Goal: Find specific page/section: Find specific page/section

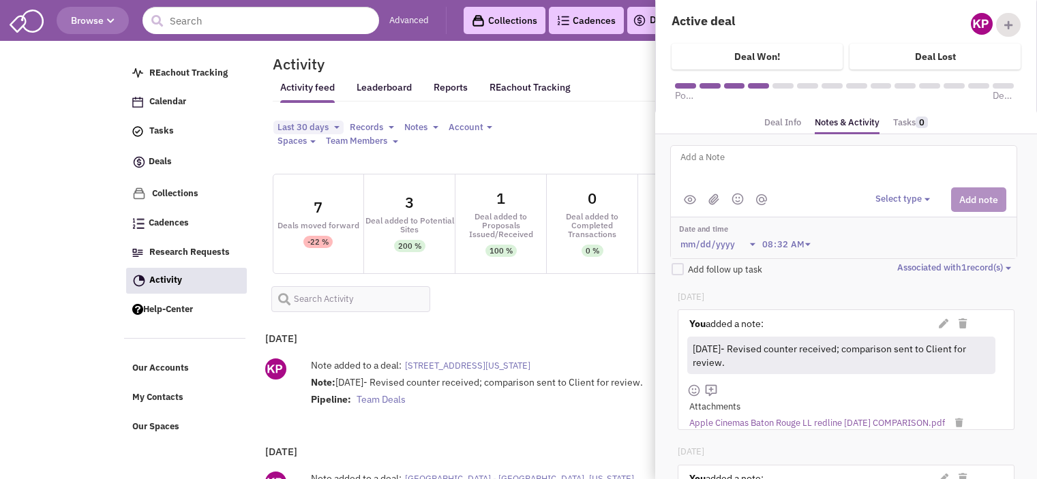
select select
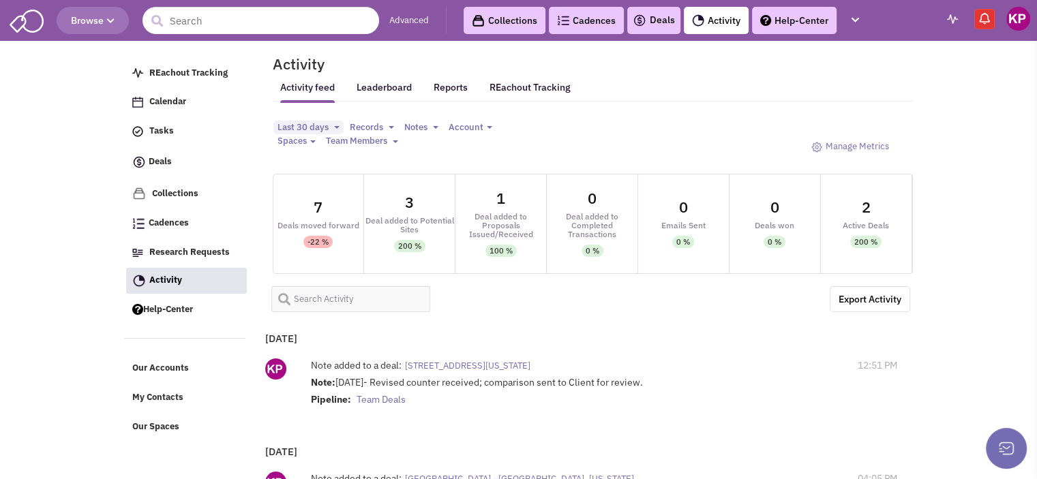
click at [659, 16] on link "Deals" at bounding box center [654, 20] width 42 height 16
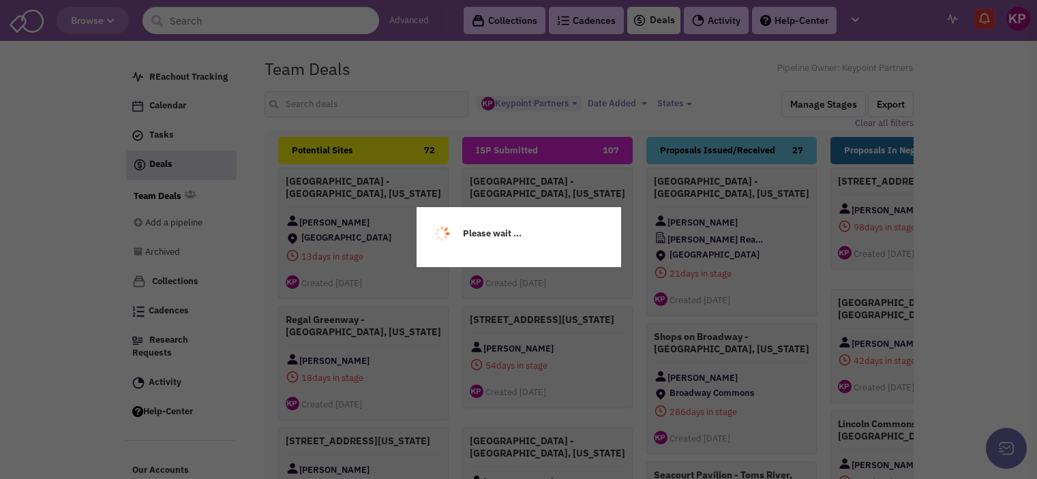
select select "1896"
select select
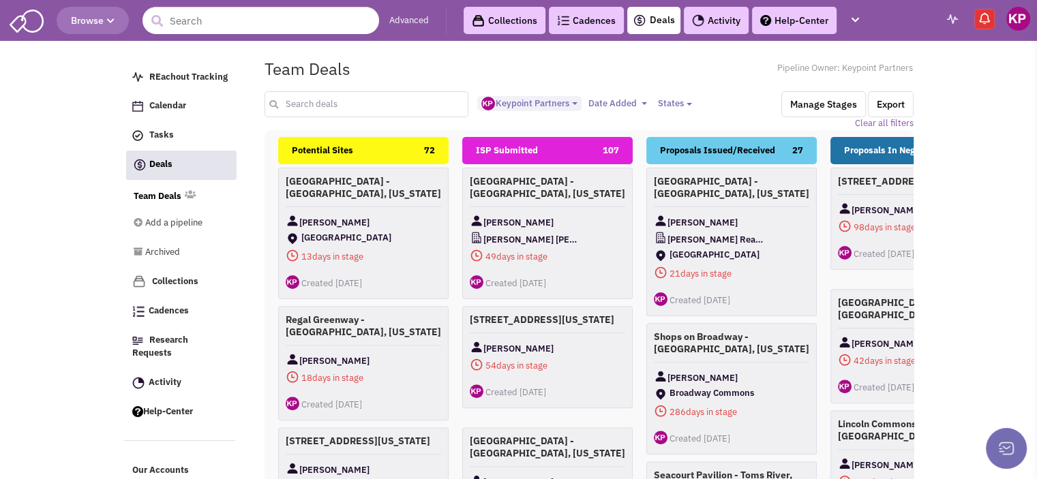
drag, startPoint x: 0, startPoint y: 0, endPoint x: 292, endPoint y: 102, distance: 308.9
click at [292, 102] on input "text" at bounding box center [366, 104] width 204 height 26
type input "[GEOGRAPHIC_DATA]"
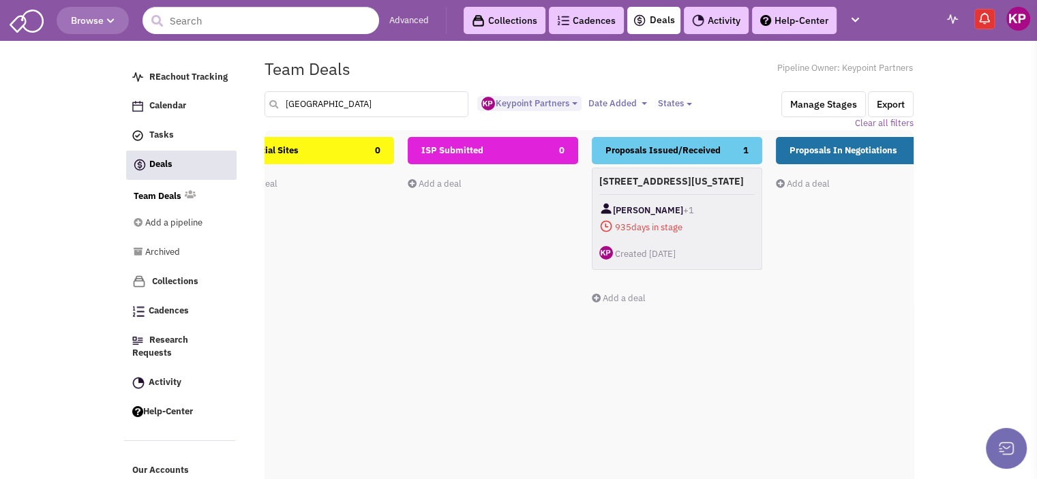
scroll to position [0, 136]
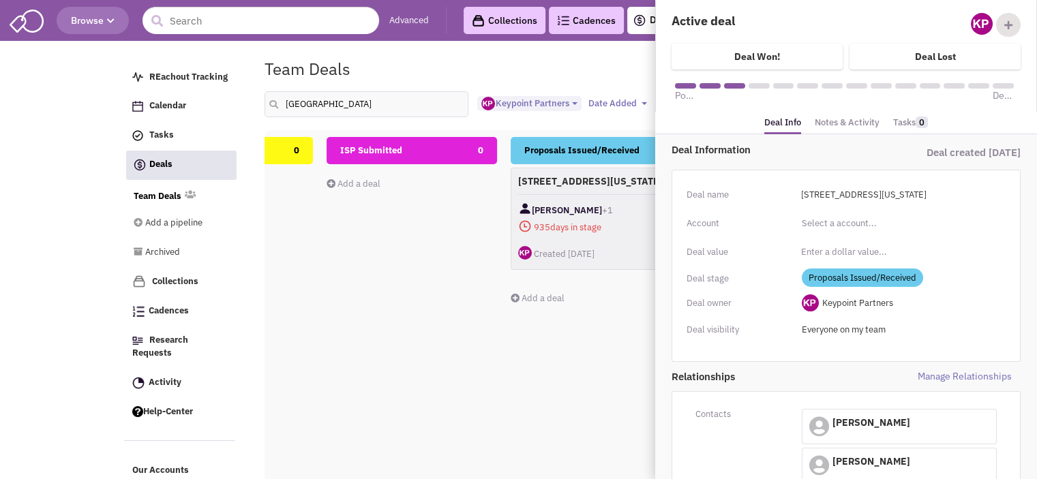
click at [855, 125] on link "Notes & Activity" at bounding box center [847, 123] width 65 height 20
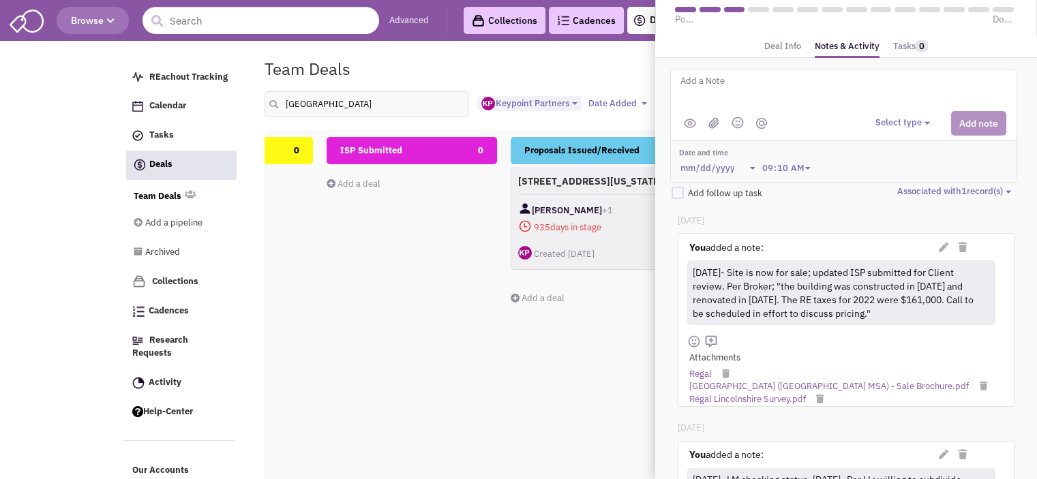
scroll to position [82, 0]
